Goal: Find specific page/section: Find specific page/section

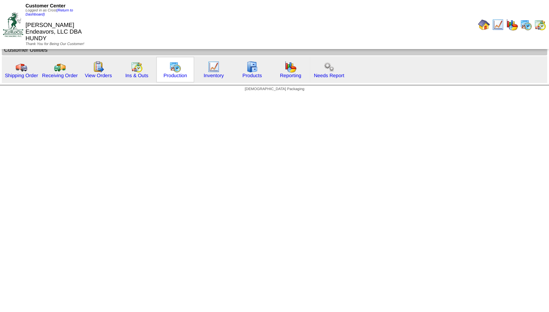
click at [172, 71] on img at bounding box center [175, 67] width 12 height 12
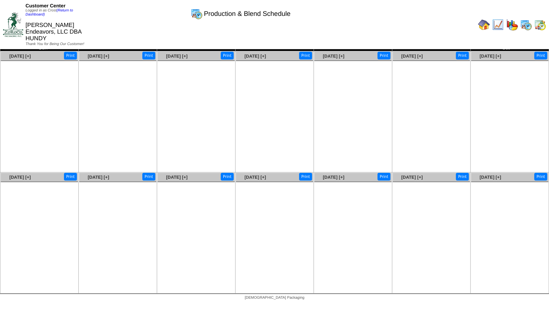
click at [38, 47] on td "Sun" at bounding box center [39, 47] width 78 height 8
click at [34, 48] on img at bounding box center [34, 47] width 6 height 6
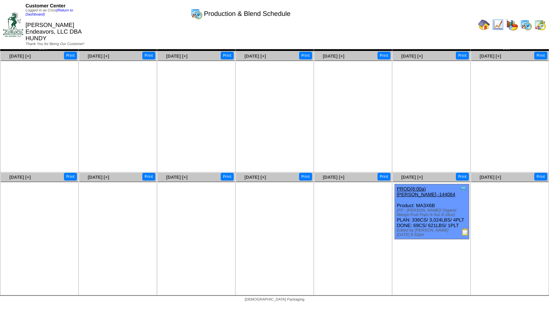
click at [514, 46] on div "Customer Center Logged in as Crost (Return to Dashboard) Sonny Endeavors, LLC D…" at bounding box center [274, 26] width 549 height 52
click at [515, 48] on img at bounding box center [514, 47] width 6 height 6
